Goal: Information Seeking & Learning: Find specific page/section

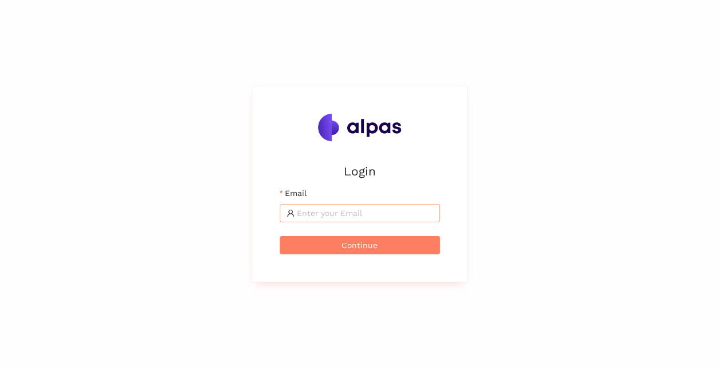
click at [399, 216] on input "Email" at bounding box center [365, 213] width 136 height 13
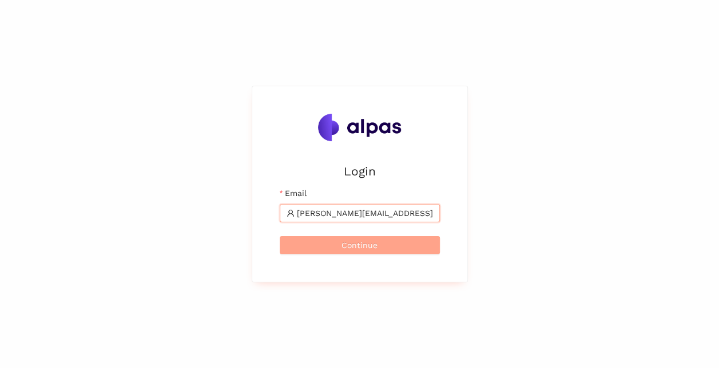
type input "[PERSON_NAME][EMAIL_ADDRESS][DOMAIN_NAME]"
click at [373, 243] on span "Continue" at bounding box center [360, 245] width 36 height 13
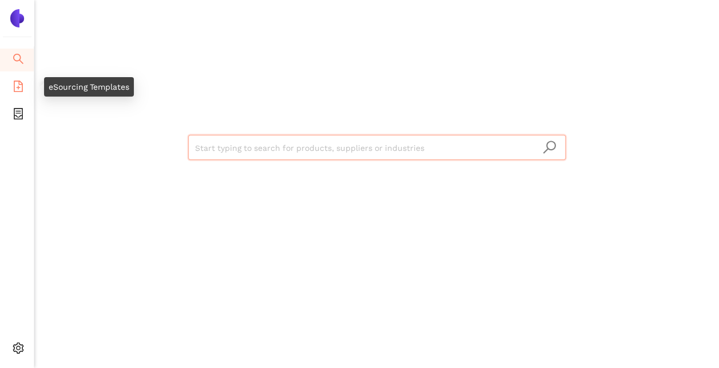
click at [21, 84] on icon "file-add" at bounding box center [18, 86] width 9 height 11
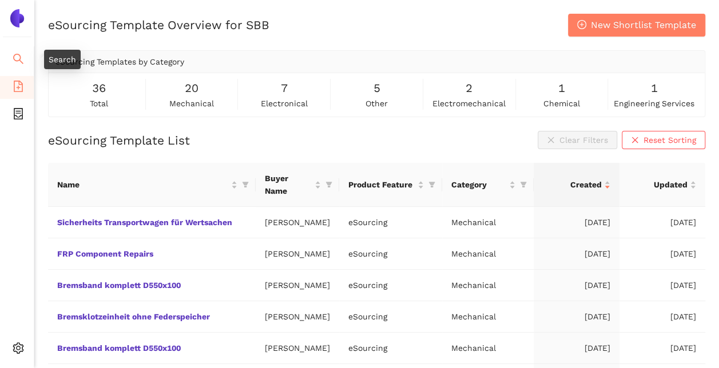
click at [22, 58] on icon "search" at bounding box center [18, 58] width 11 height 11
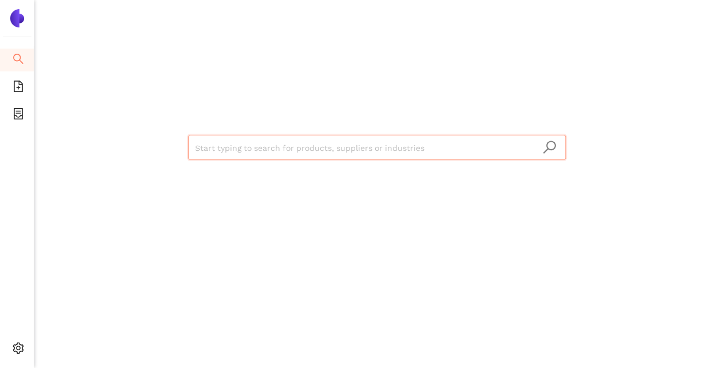
type input "è"
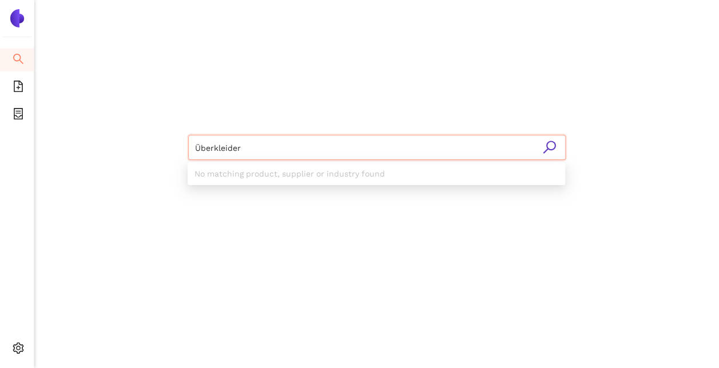
type input "Überkleider"
